Goal: Task Accomplishment & Management: Manage account settings

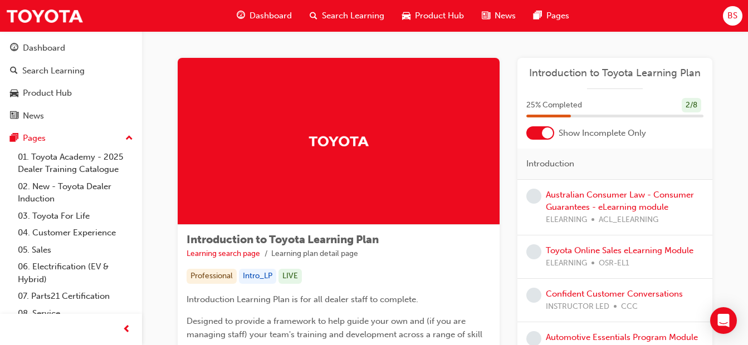
click at [740, 9] on div "BS" at bounding box center [732, 15] width 19 height 19
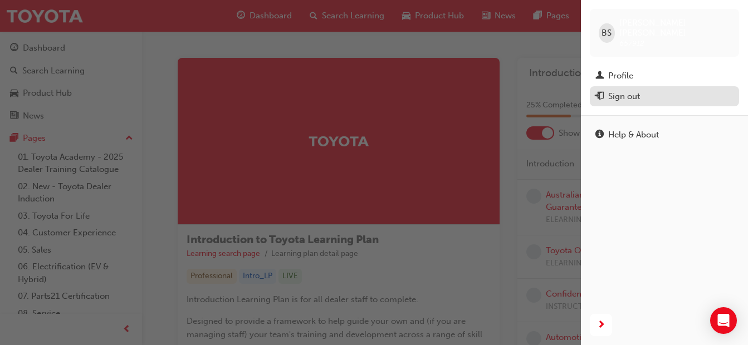
click at [663, 90] on div "Sign out" at bounding box center [664, 97] width 138 height 14
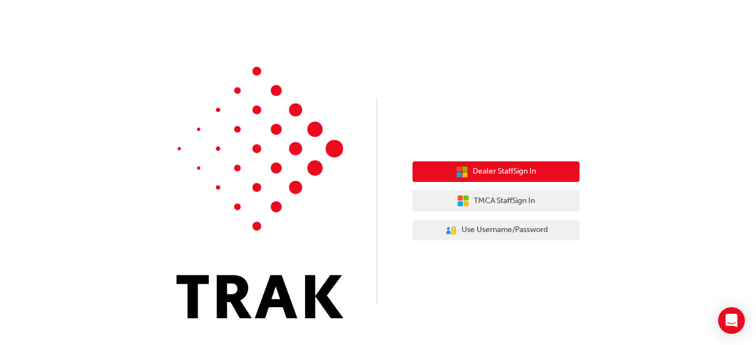
click at [514, 169] on span "Dealer Staff Sign In" at bounding box center [504, 171] width 63 height 13
